Goal: Find specific page/section: Find specific page/section

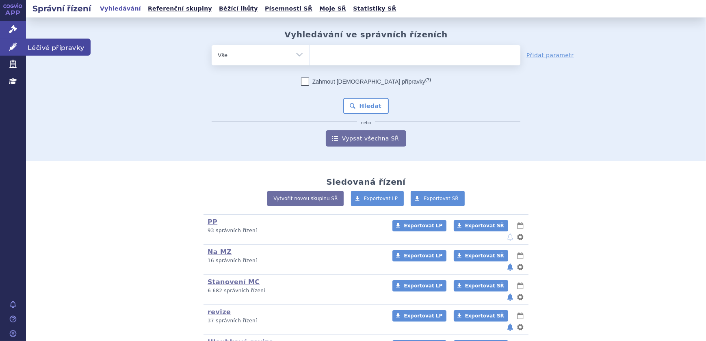
drag, startPoint x: 0, startPoint y: 0, endPoint x: 14, endPoint y: 49, distance: 50.6
click at [14, 49] on icon at bounding box center [13, 47] width 8 height 8
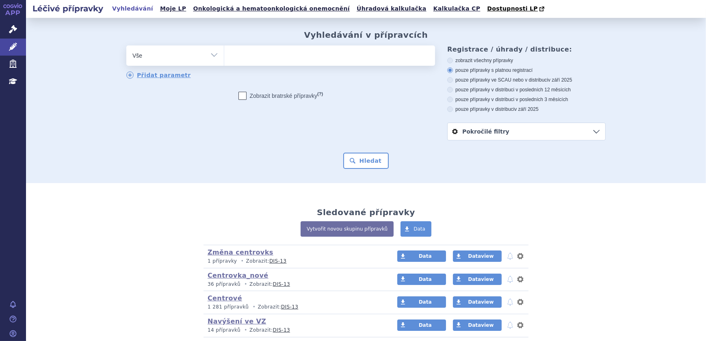
select select "filter-atc-group"
click at [126, 46] on select "Vše Přípravek/SUKL kód MAH VPOIS ATC/Aktivní látka Léková forma Síla" at bounding box center [174, 54] width 97 height 18
click at [259, 59] on ul at bounding box center [329, 53] width 211 height 17
click at [224, 59] on select at bounding box center [224, 55] width 0 height 20
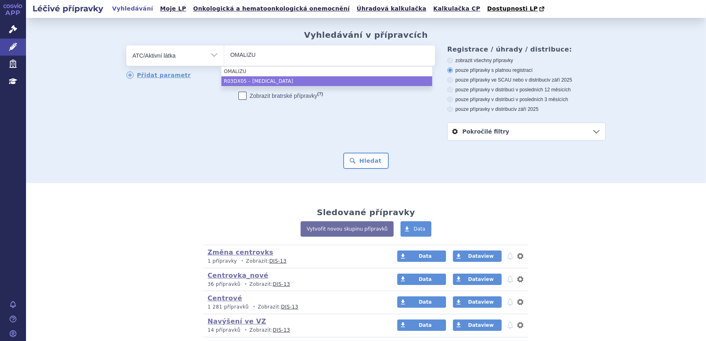
type input "OMALIZU"
select select "R03DX05"
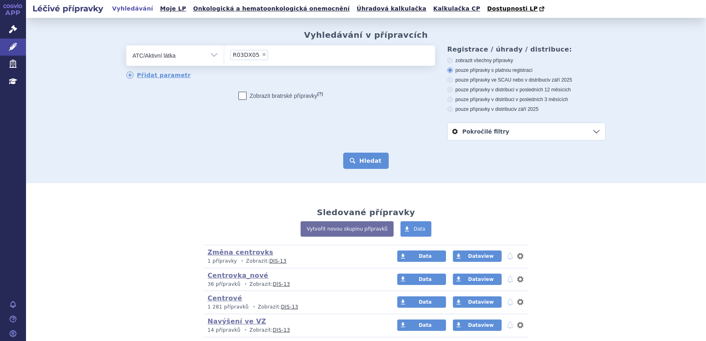
click at [373, 166] on button "Hledat" at bounding box center [366, 161] width 46 height 16
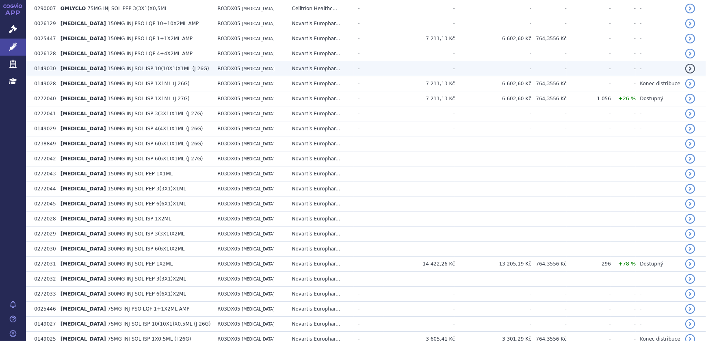
scroll to position [443, 0]
